Goal: Information Seeking & Learning: Learn about a topic

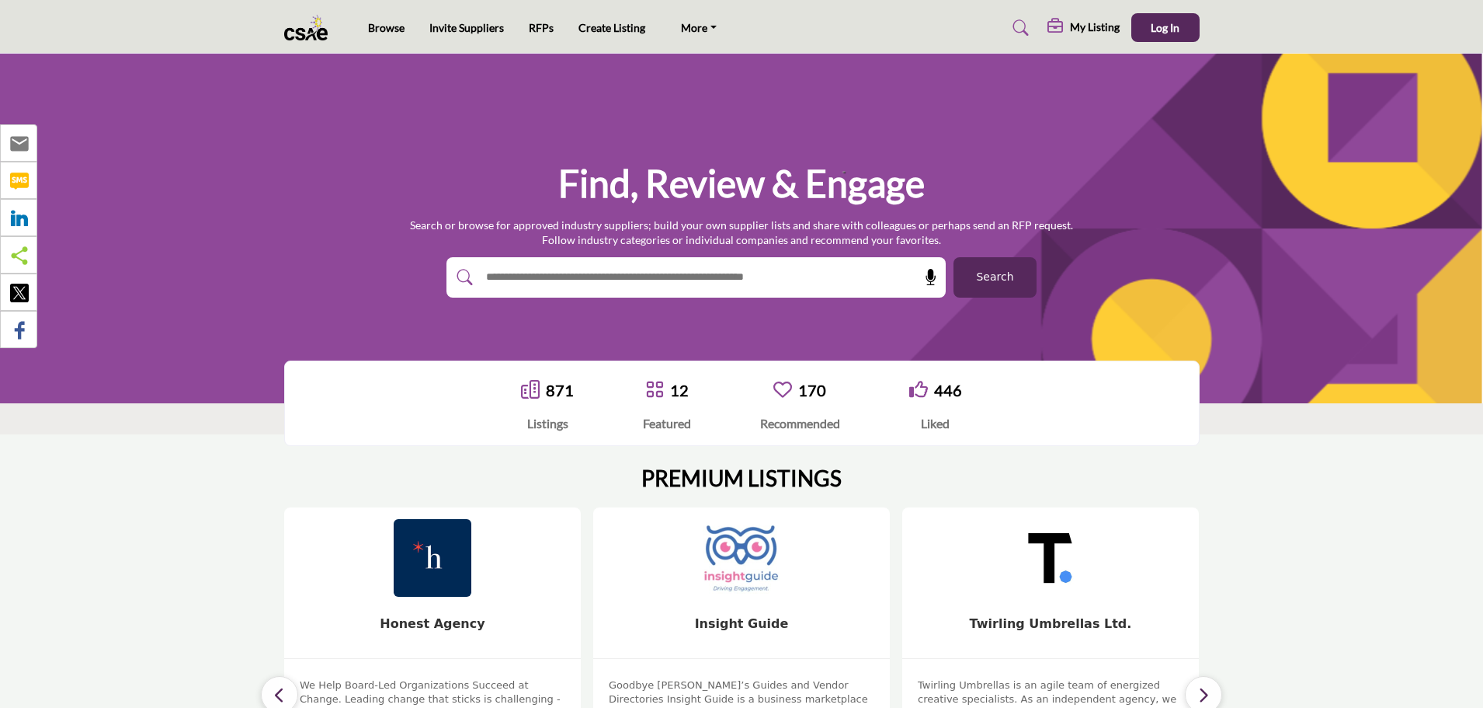
click at [1201, 37] on div "Browse Invite Suppliers RFPs Create Listing More" at bounding box center [742, 27] width 932 height 29
click at [1188, 33] on button "Log In" at bounding box center [1166, 27] width 68 height 29
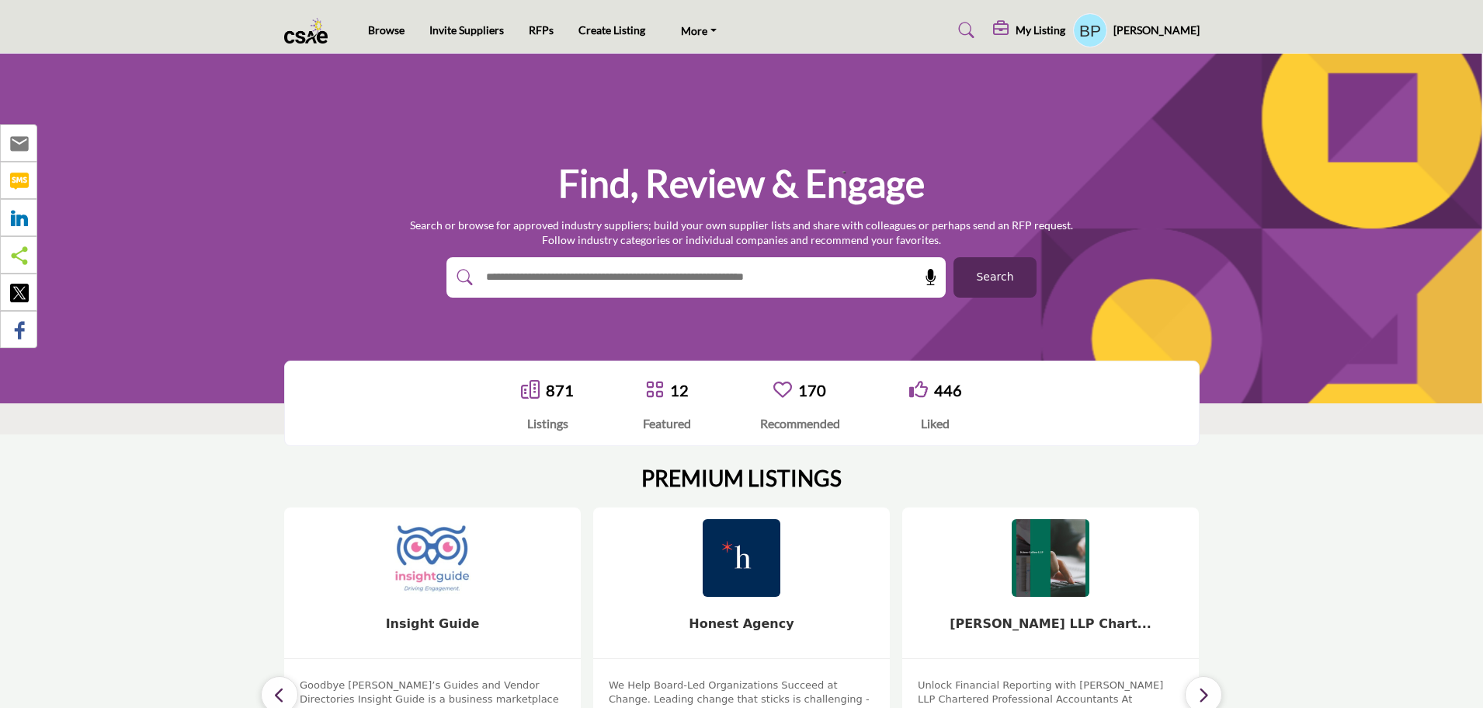
click at [378, 39] on ul "Browse Invite Suppliers RFPs Create Listing More CSAE.com FAQ's Contact Us" at bounding box center [548, 30] width 360 height 22
click at [394, 37] on link "Browse" at bounding box center [386, 29] width 37 height 13
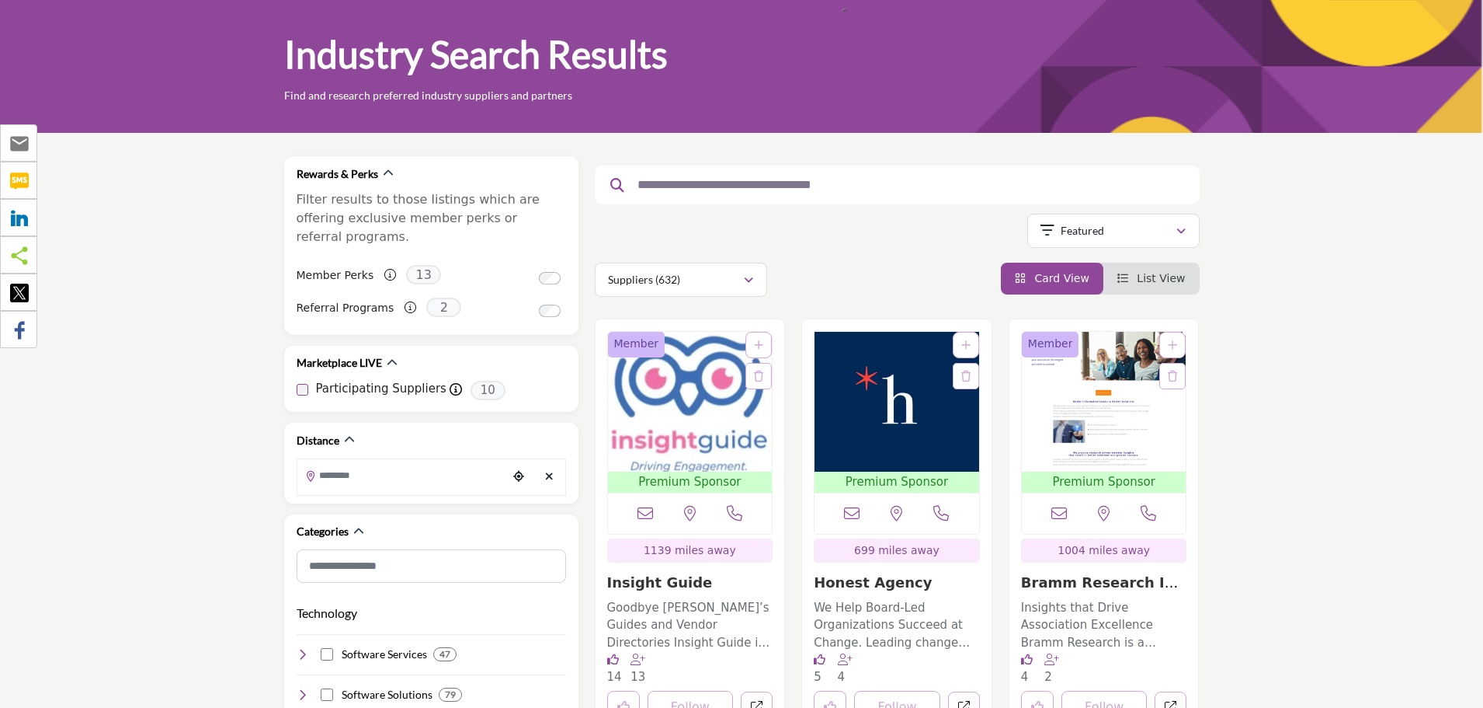
scroll to position [78, 0]
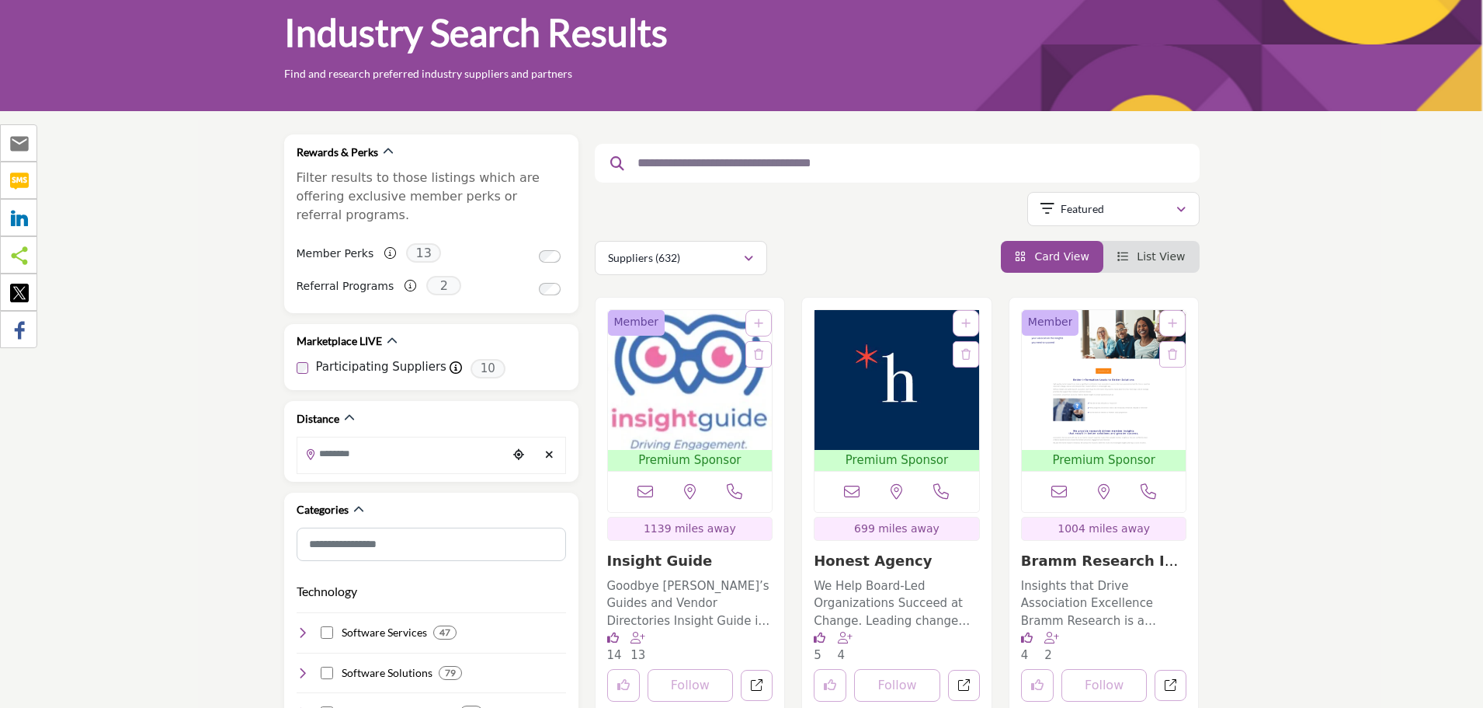
click at [727, 393] on img "Open Listing in new tab" at bounding box center [690, 380] width 165 height 140
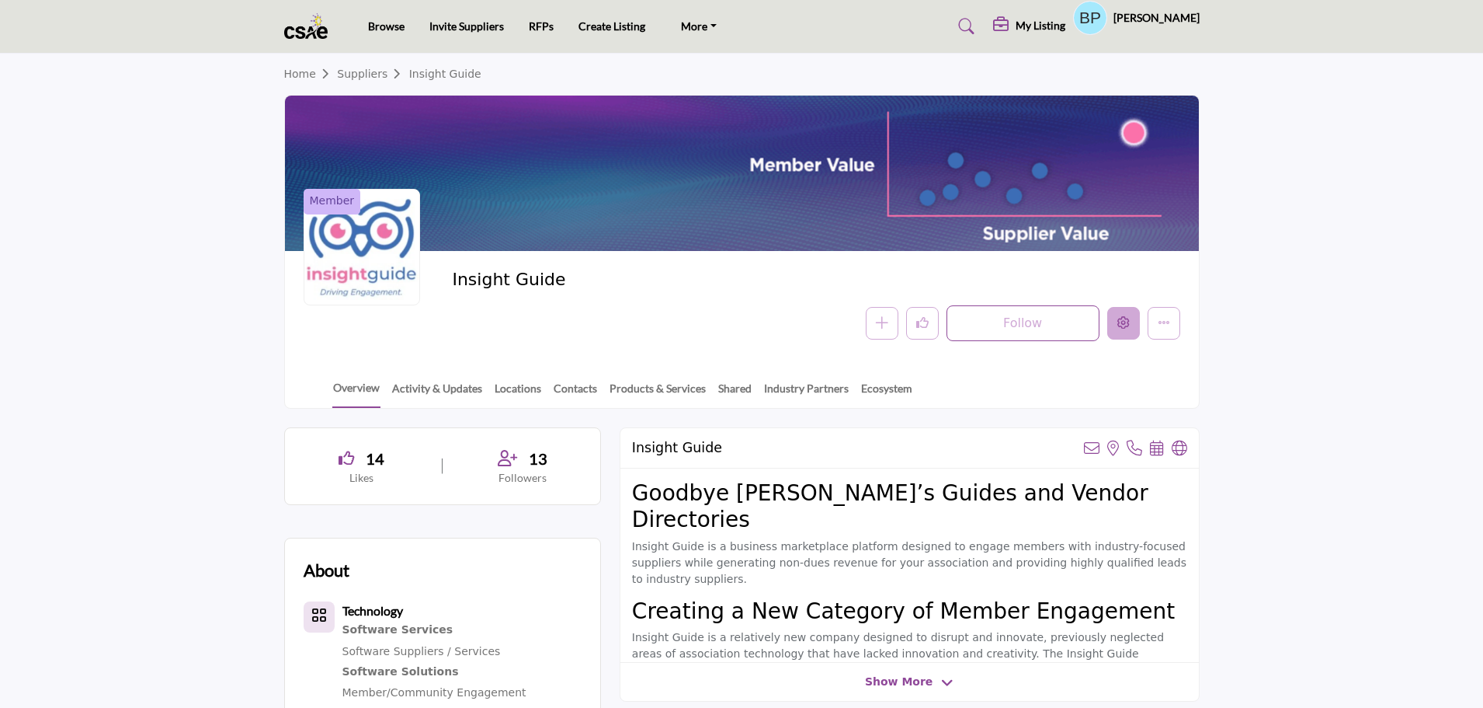
click at [1120, 325] on icon "Edit company" at bounding box center [1124, 322] width 12 height 12
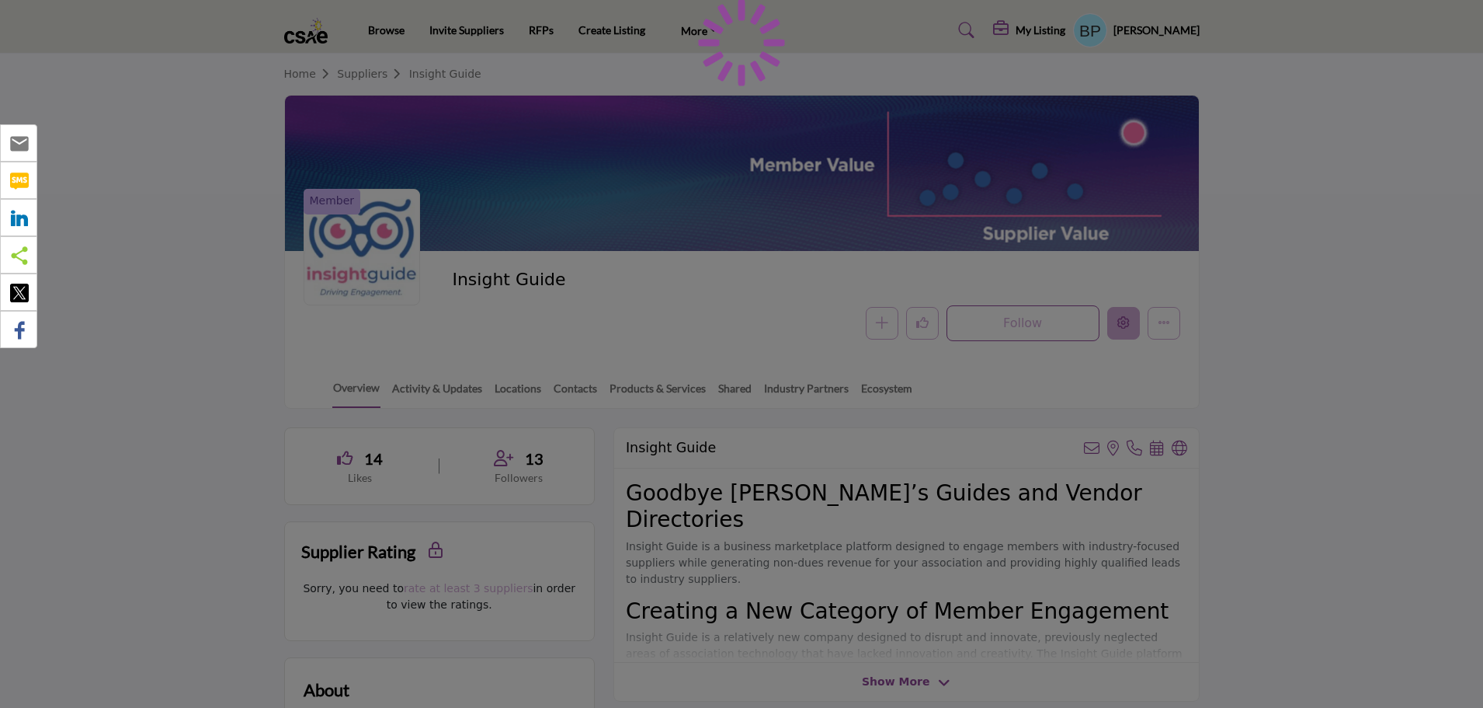
click at [1120, 325] on div at bounding box center [741, 354] width 1483 height 708
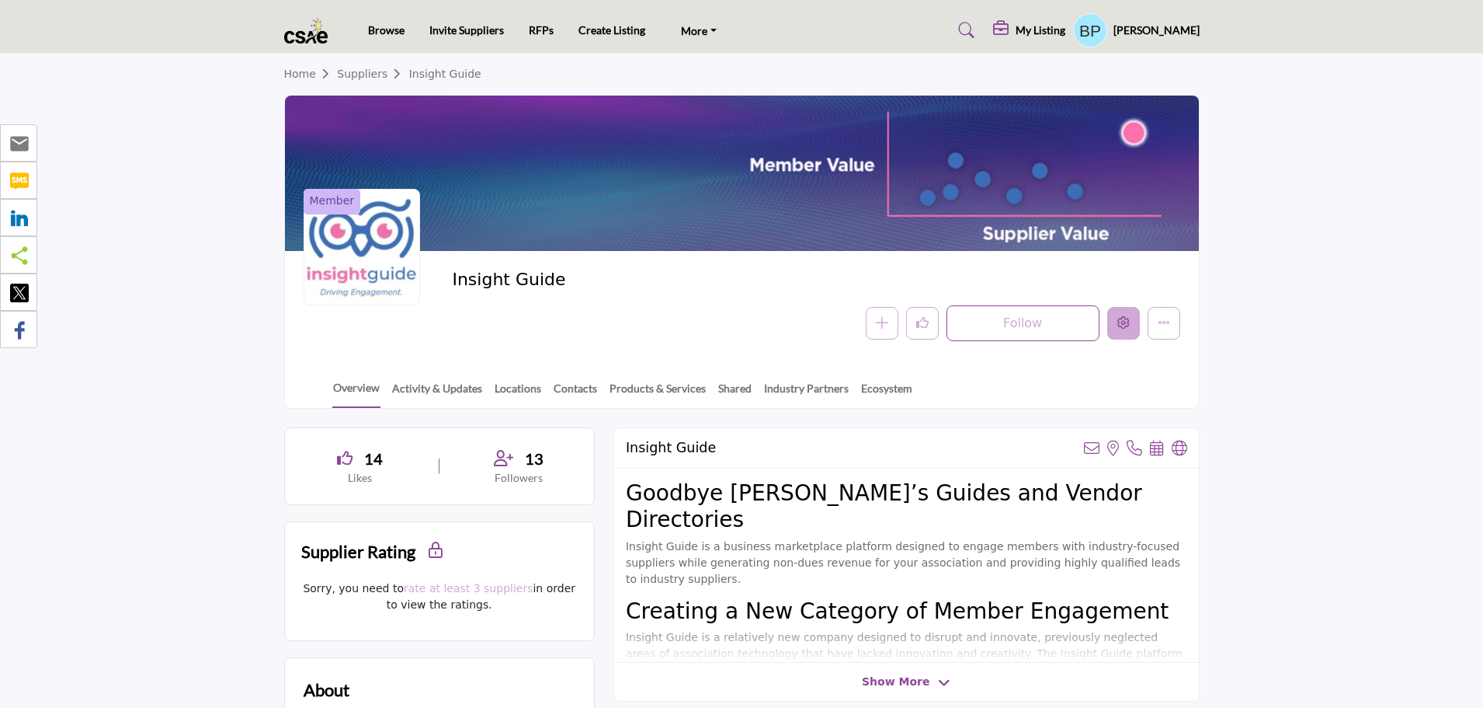
click at [1120, 325] on icon "Edit company" at bounding box center [1124, 322] width 12 height 12
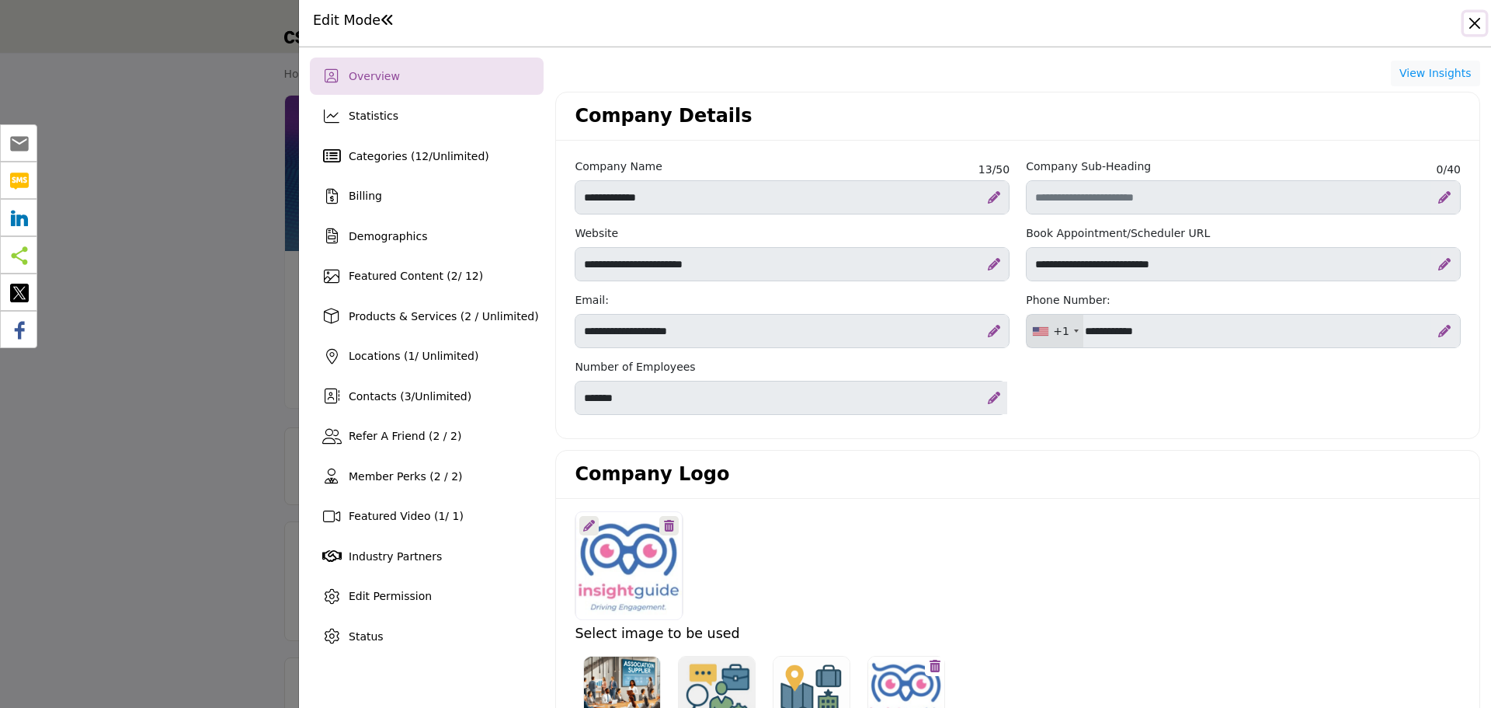
click at [1483, 23] on button "Close" at bounding box center [1475, 23] width 22 height 22
